Goal: Task Accomplishment & Management: Manage account settings

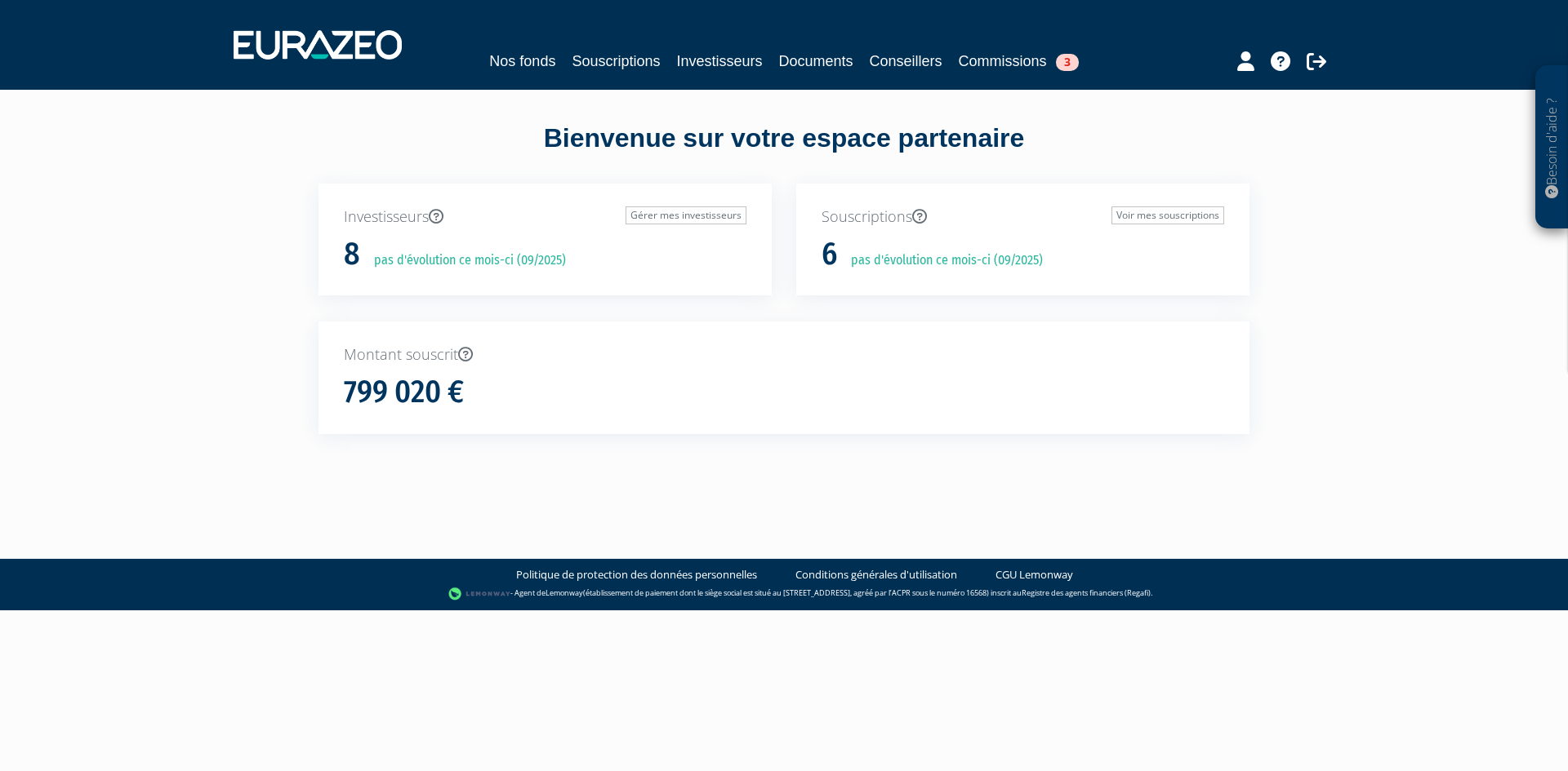
click at [863, 210] on p "Souscriptions Voir mes souscriptions" at bounding box center [1022, 217] width 403 height 21
click at [1136, 215] on link "Voir mes souscriptions" at bounding box center [1167, 215] width 112 height 18
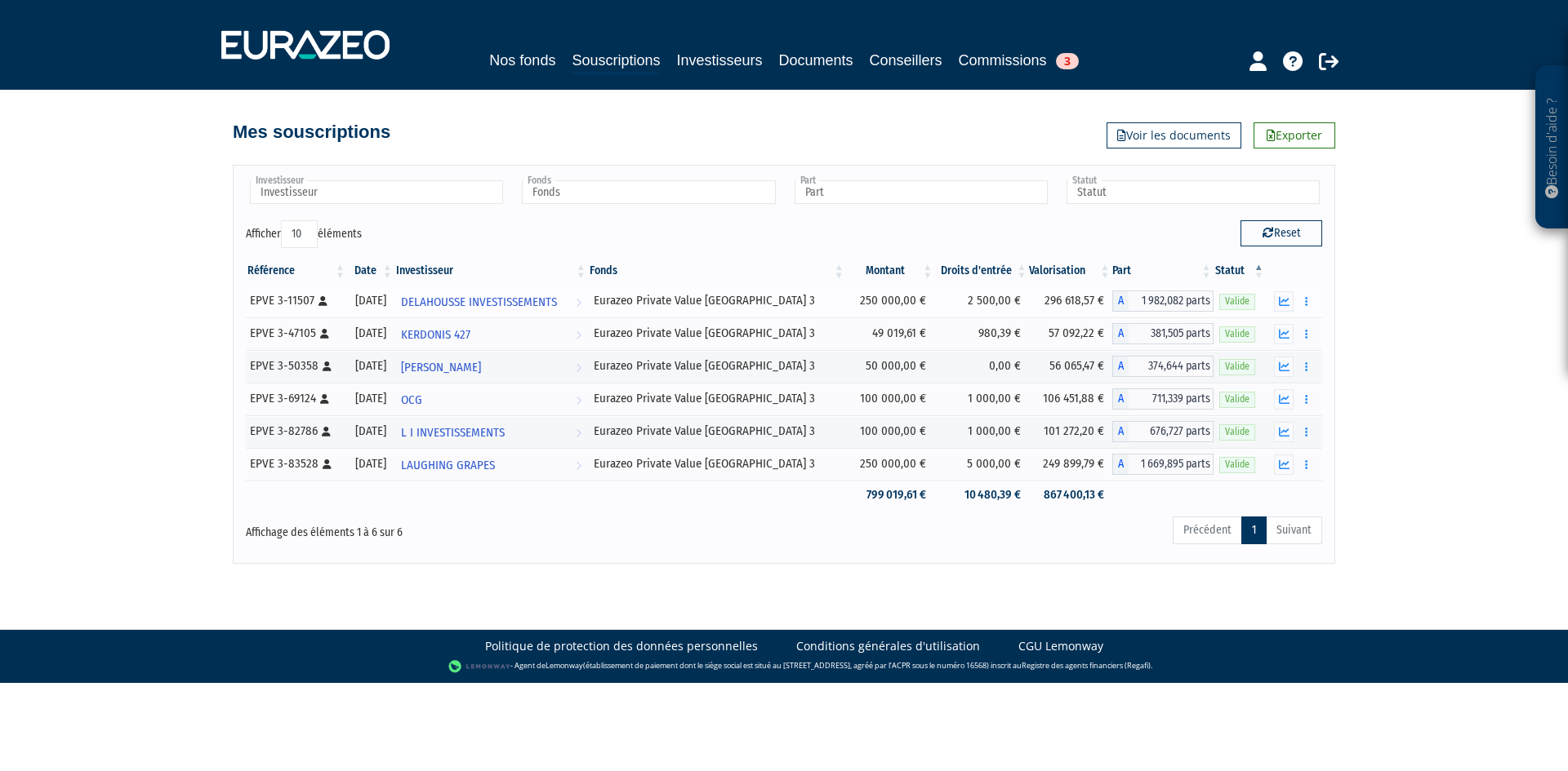
click at [320, 299] on icon at bounding box center [323, 301] width 9 height 10
click at [535, 303] on span "DELAHOUSSE INVESTISSEMENTS" at bounding box center [478, 302] width 156 height 30
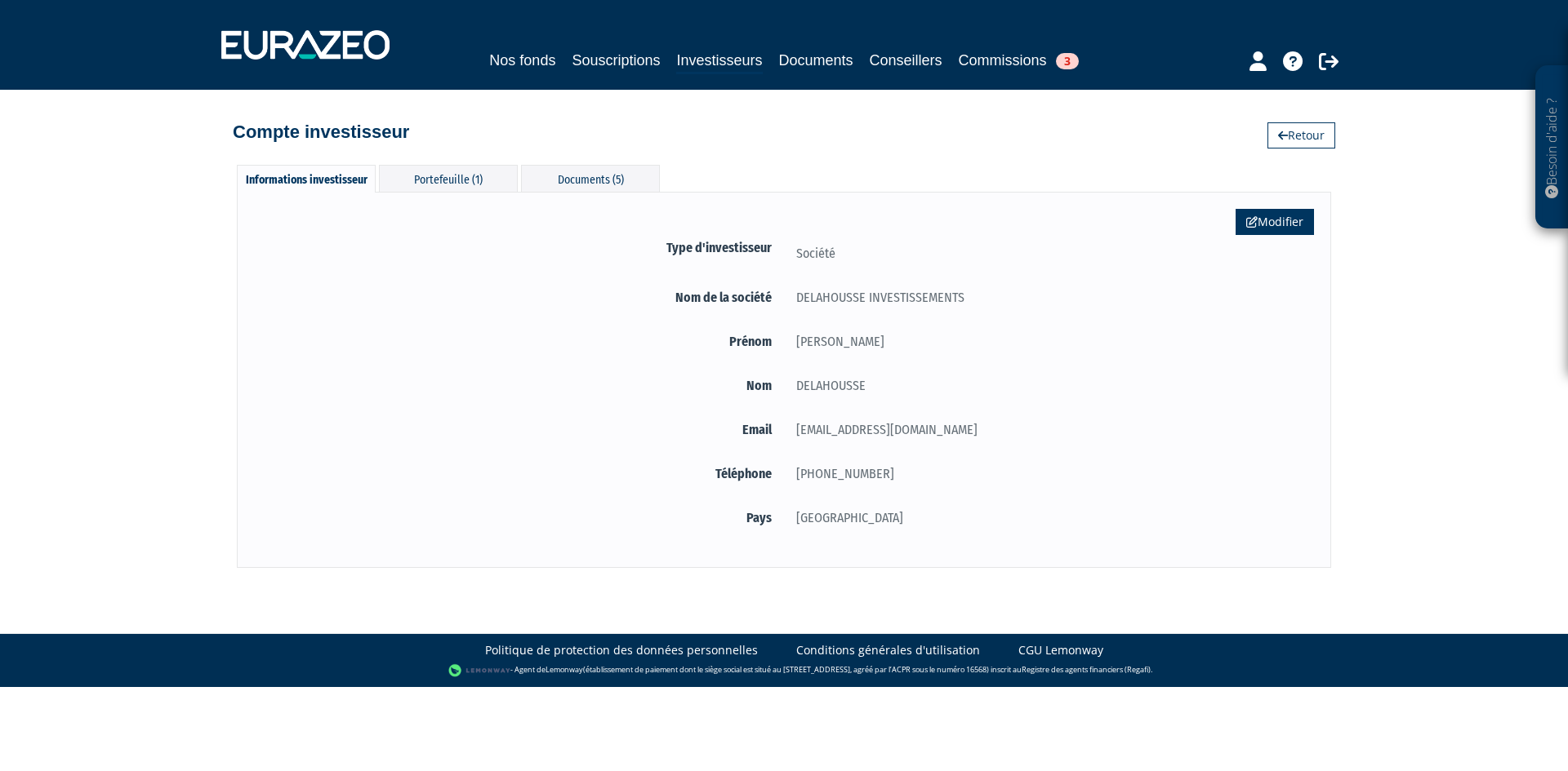
click at [1278, 220] on link "Modifier" at bounding box center [1274, 222] width 78 height 26
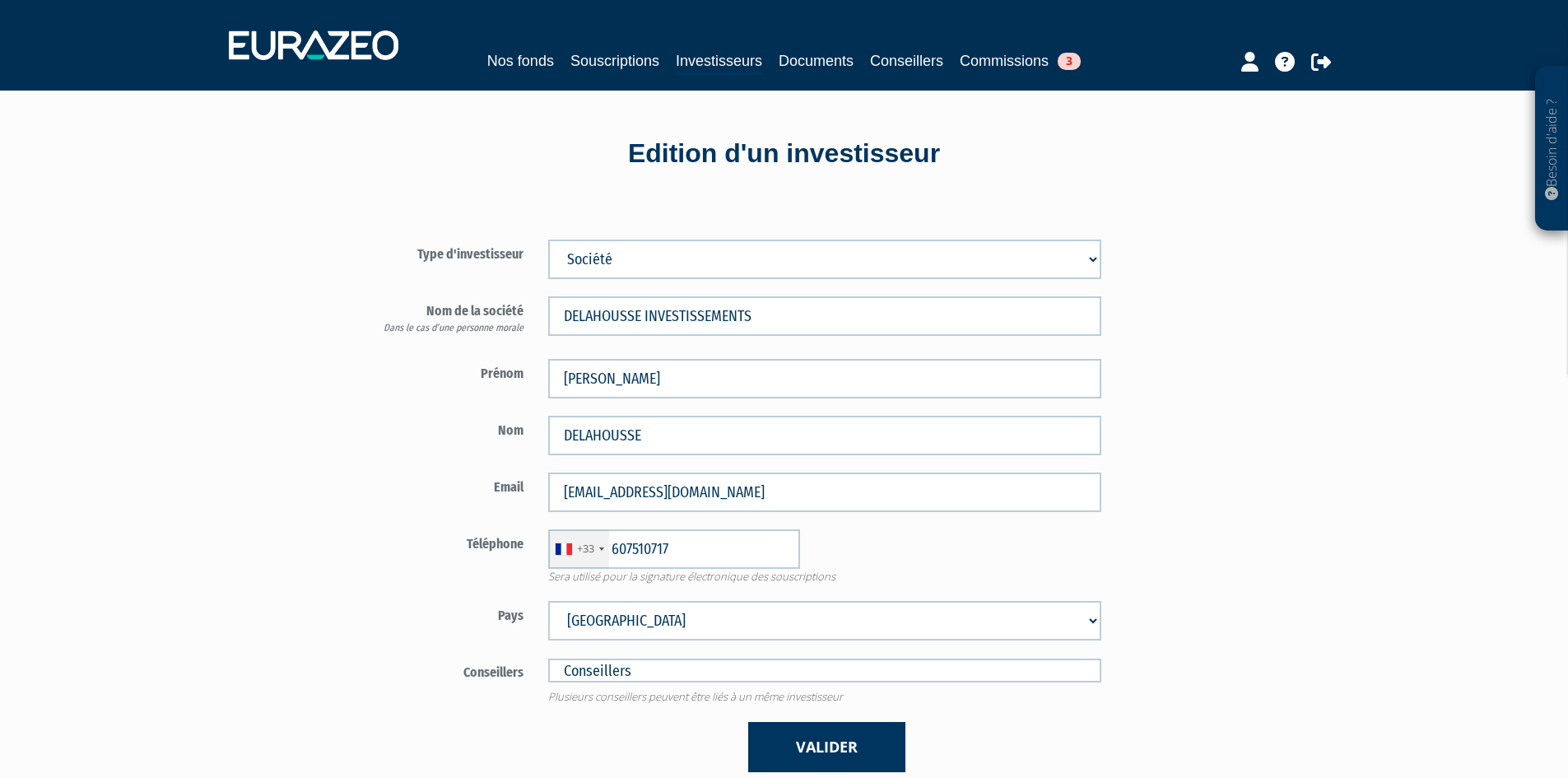
type input "6 07 51 07 17"
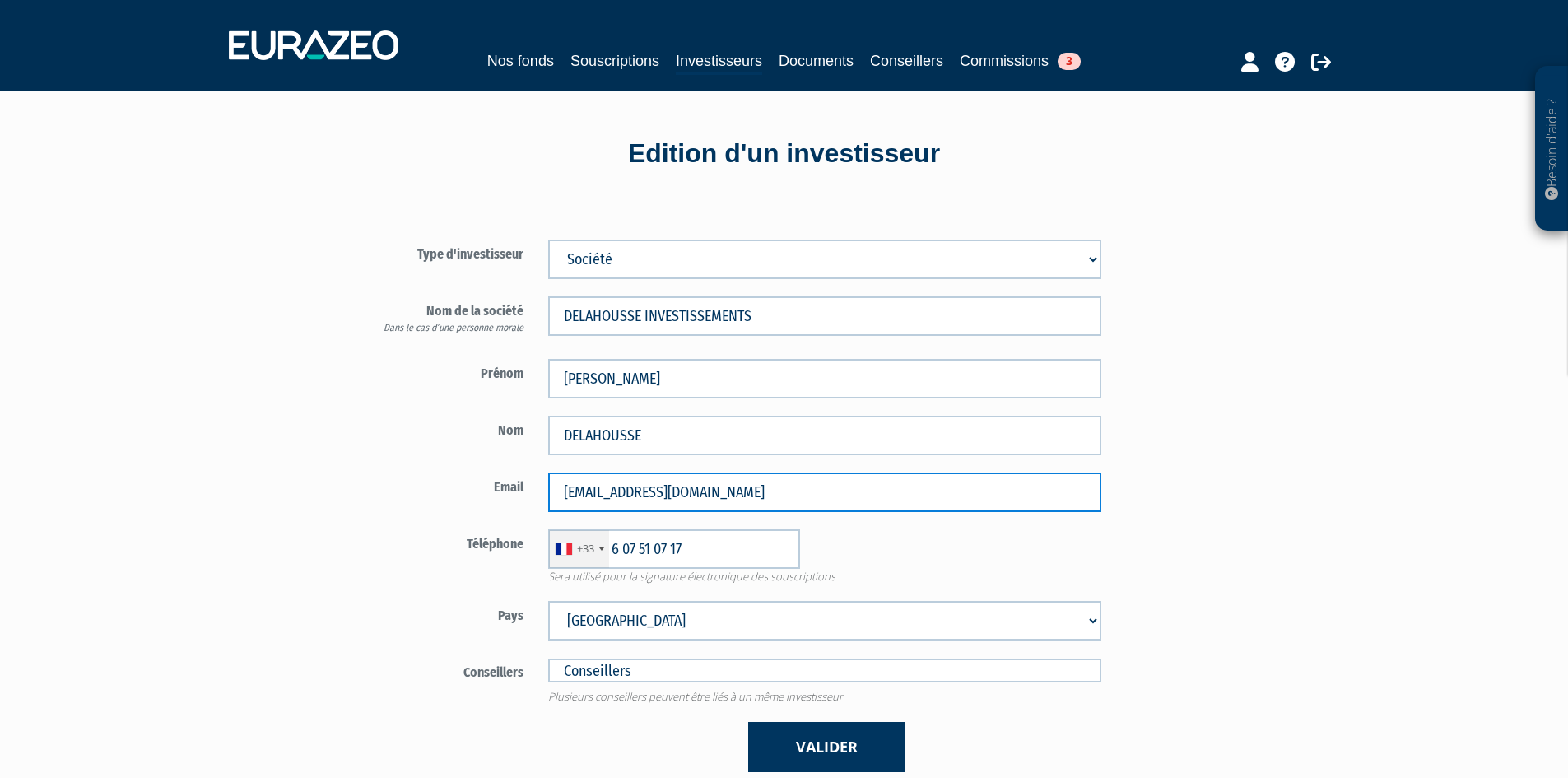
drag, startPoint x: 730, startPoint y: 489, endPoint x: 541, endPoint y: 488, distance: 189.0
click at [541, 488] on div "ph.delahousse@netinfo.fr" at bounding box center [824, 493] width 578 height 40
click at [613, 491] on input "email" at bounding box center [825, 493] width 554 height 40
paste input "[EMAIL_ADDRESS][DOMAIN_NAME]"
type input "[EMAIL_ADDRESS][DOMAIN_NAME]"
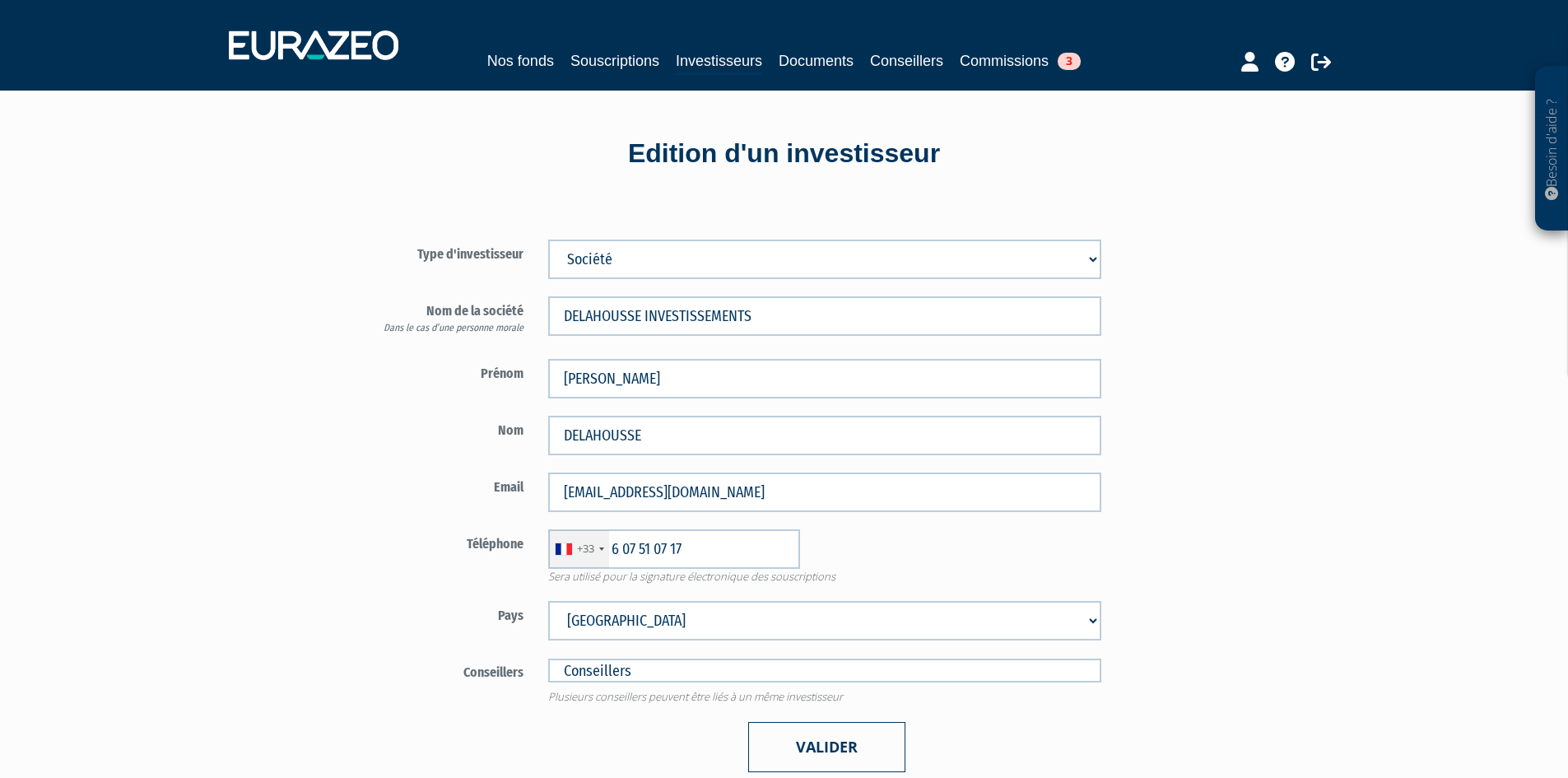
click at [822, 744] on button "Valider" at bounding box center [826, 747] width 157 height 51
